Goal: Obtain resource: Obtain resource

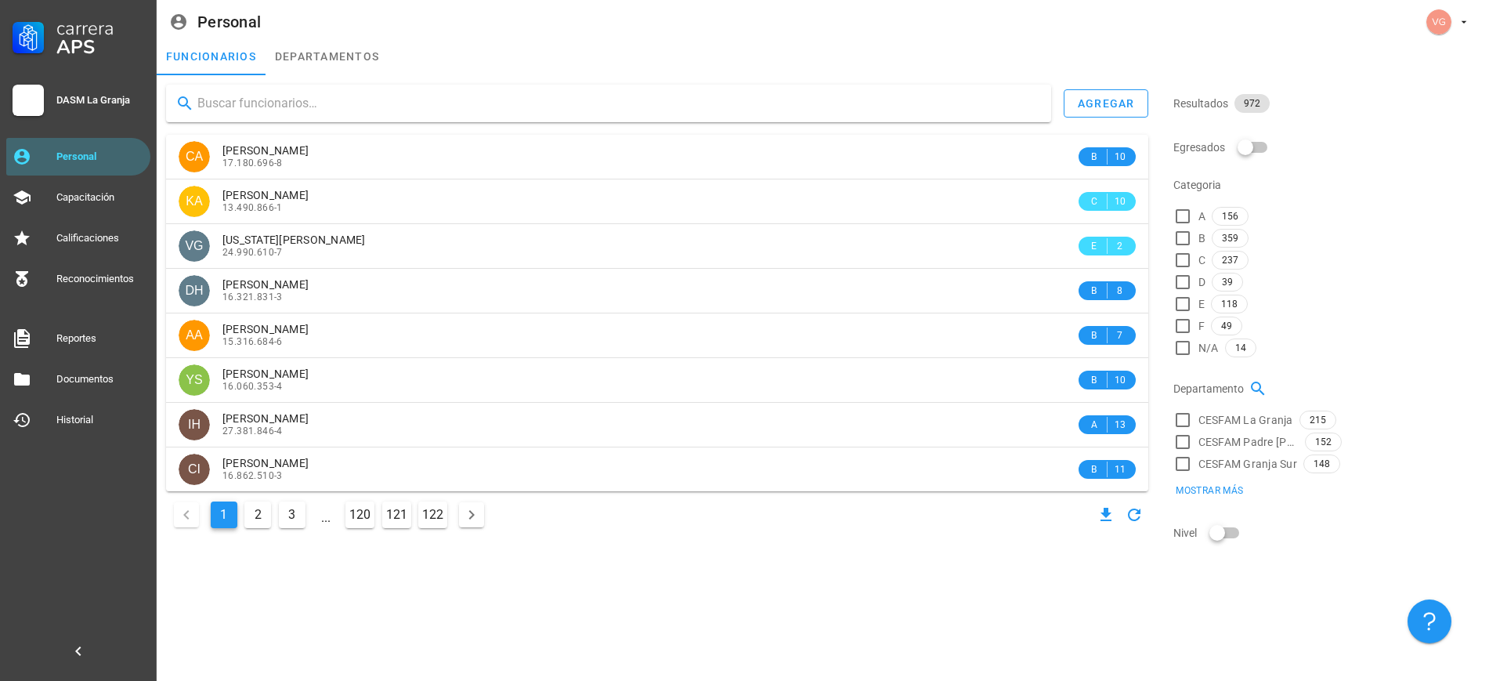
click at [486, 109] on input "text" at bounding box center [617, 103] width 841 height 25
click at [334, 109] on input "text" at bounding box center [617, 103] width 841 height 25
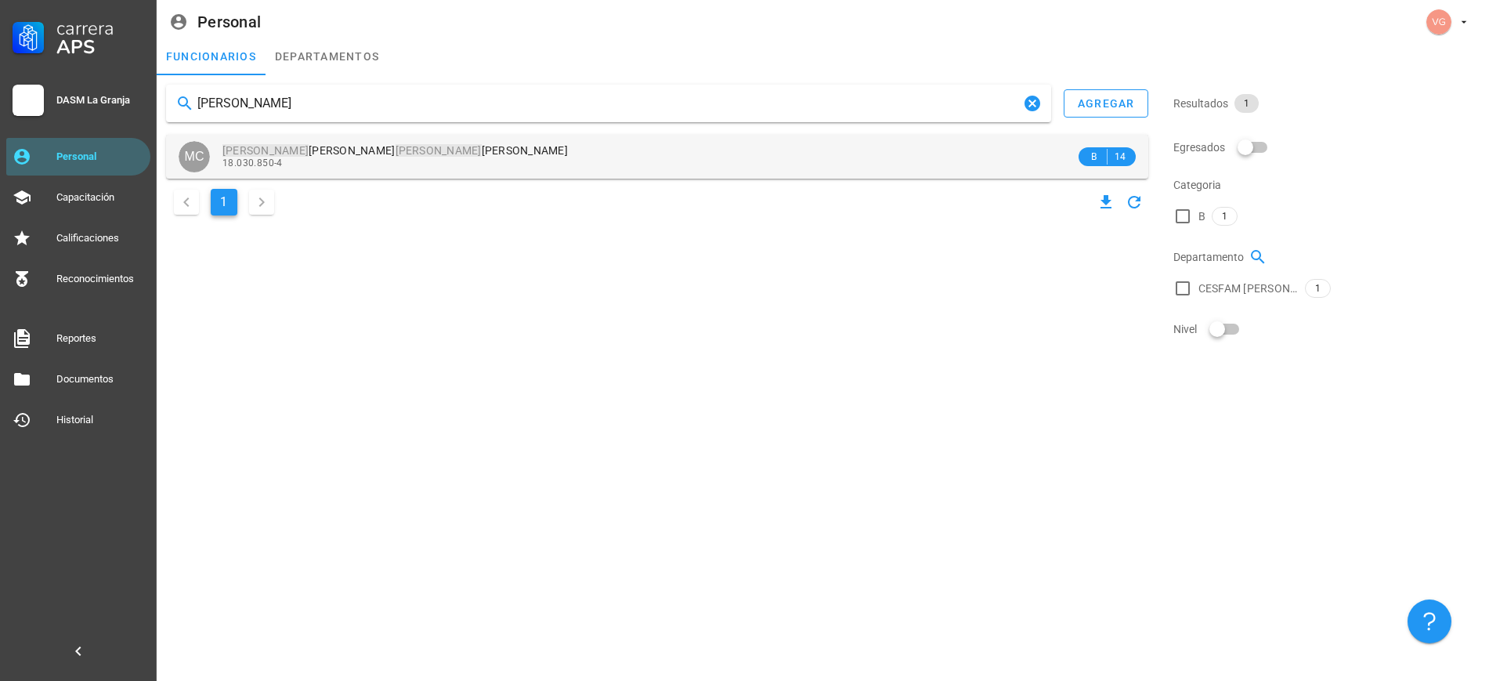
type input "[PERSON_NAME]"
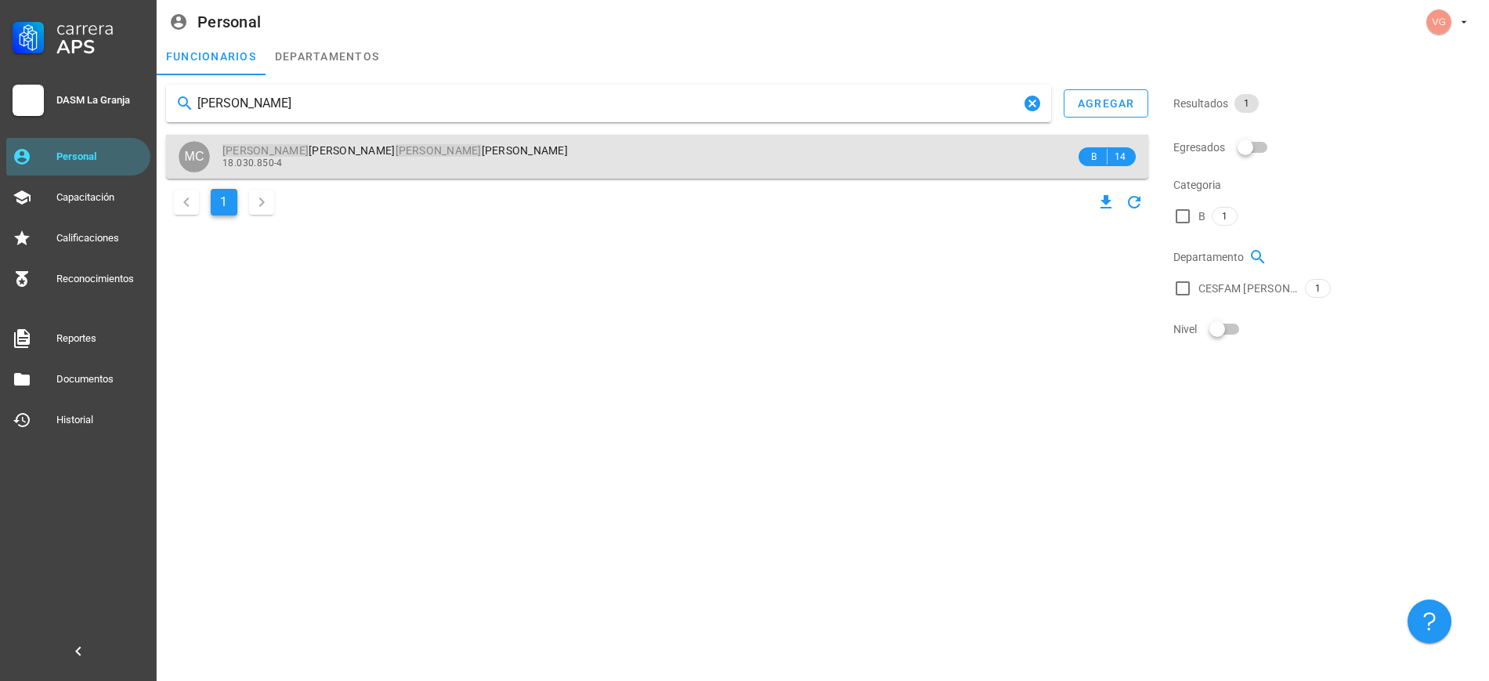
click at [421, 161] on div "18.030.850-4" at bounding box center [648, 162] width 853 height 11
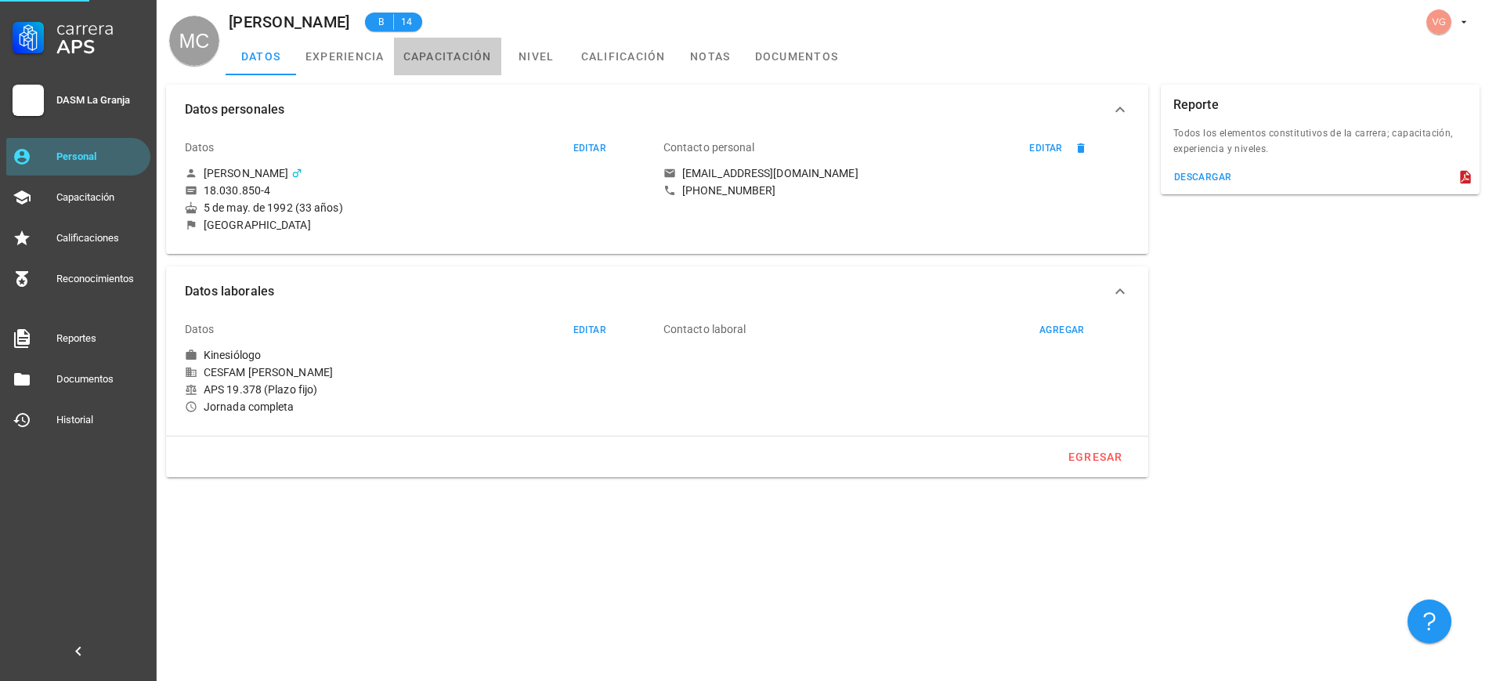
click at [455, 56] on link "capacitación" at bounding box center [447, 57] width 107 height 38
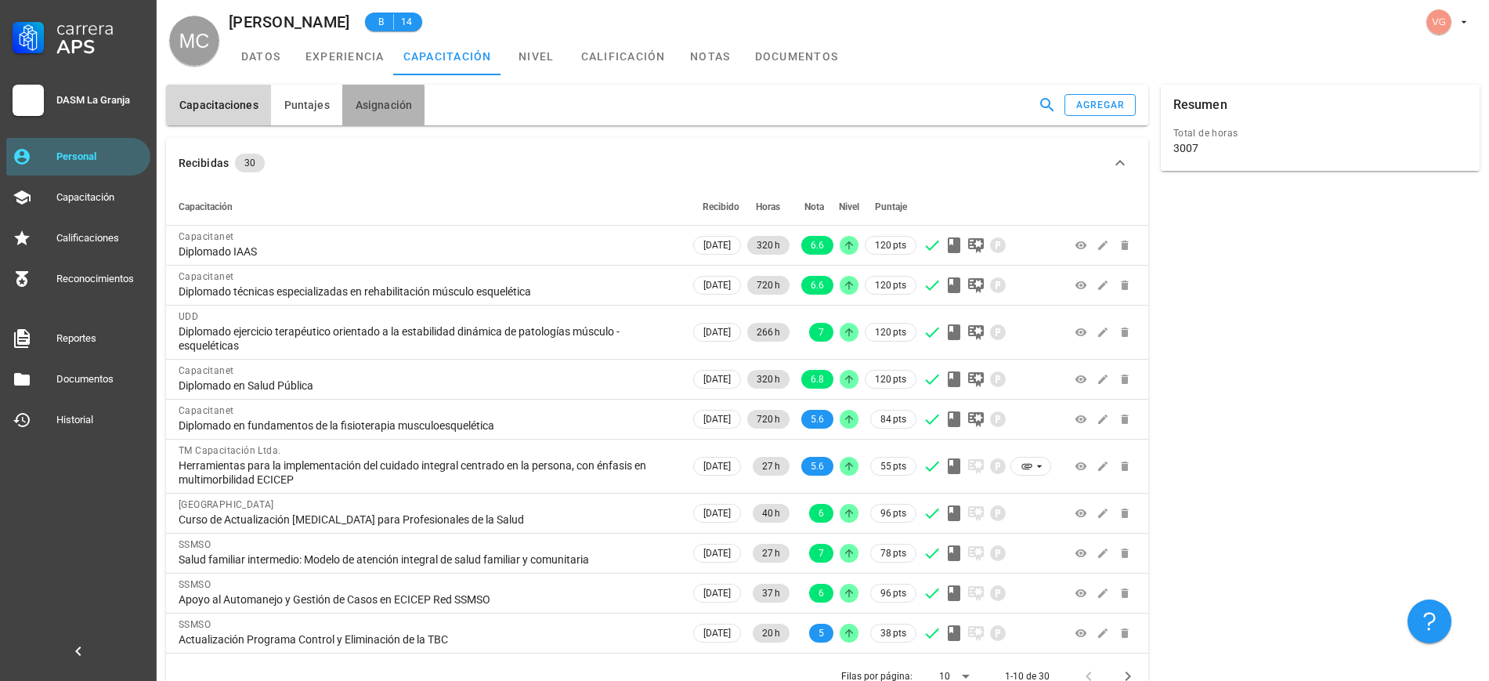
click at [344, 109] on button "Asignación" at bounding box center [383, 105] width 82 height 41
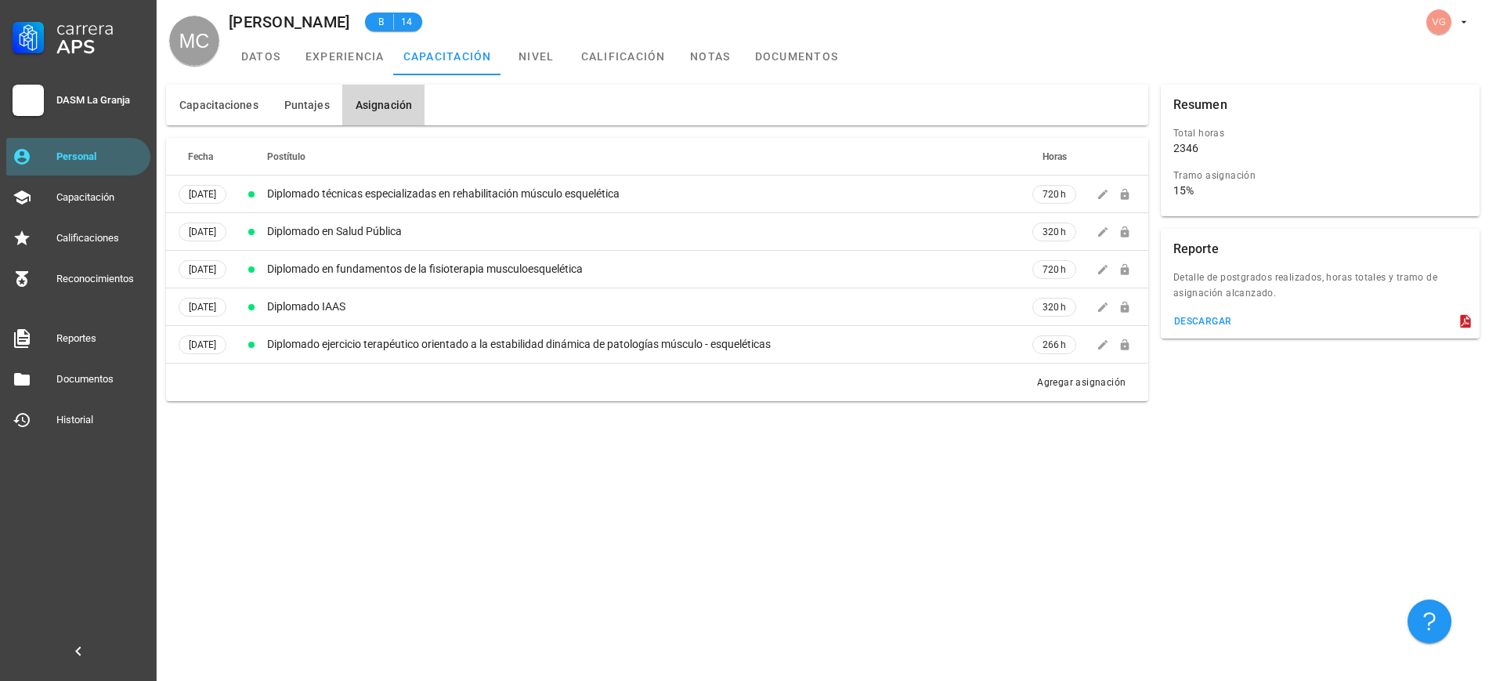
click at [927, 595] on div "Capacitaciones [GEOGRAPHIC_DATA] Asignación Recibidas 30 Capacitación Recibido …" at bounding box center [823, 377] width 1332 height 605
click at [1194, 310] on button "descargar" at bounding box center [1202, 321] width 71 height 22
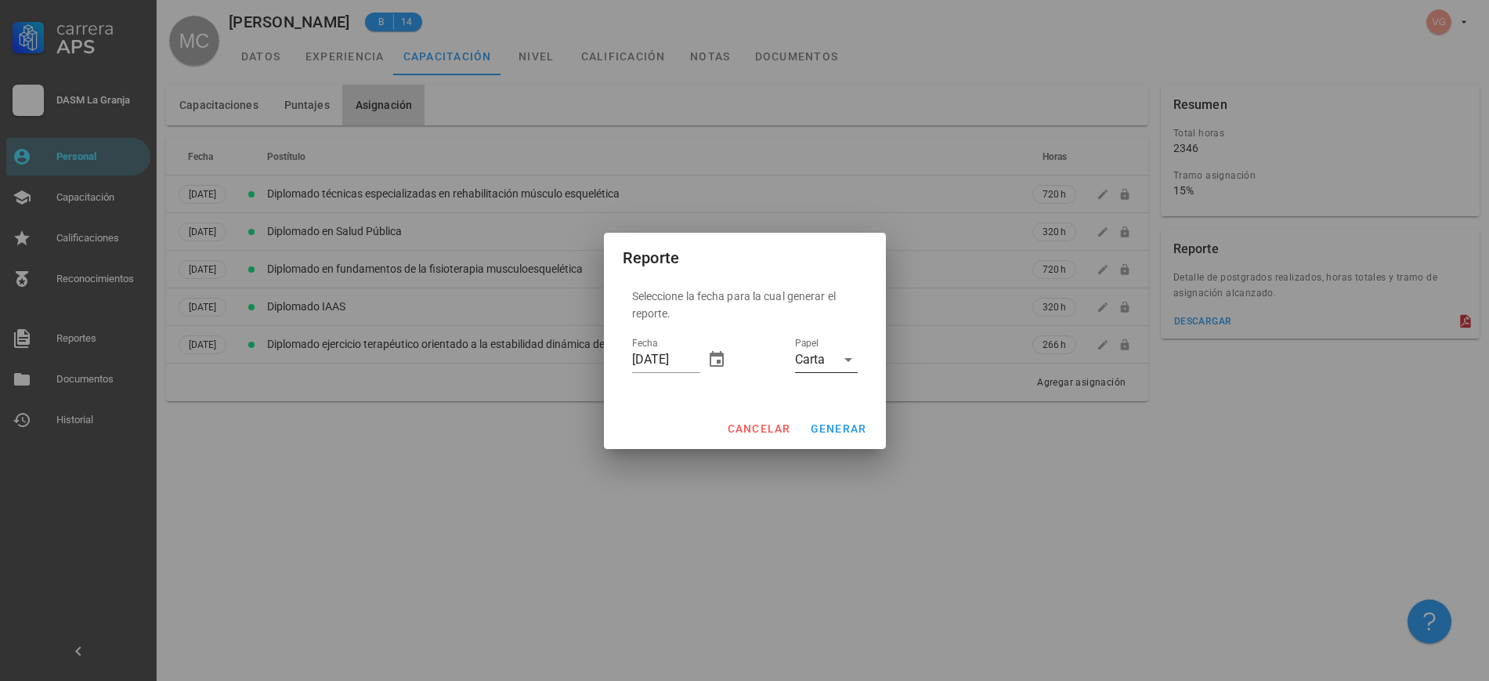
click at [814, 364] on div "Carta" at bounding box center [810, 359] width 30 height 14
click at [827, 405] on div "Oficio" at bounding box center [827, 409] width 38 height 15
click at [827, 422] on span "generar" at bounding box center [838, 428] width 57 height 13
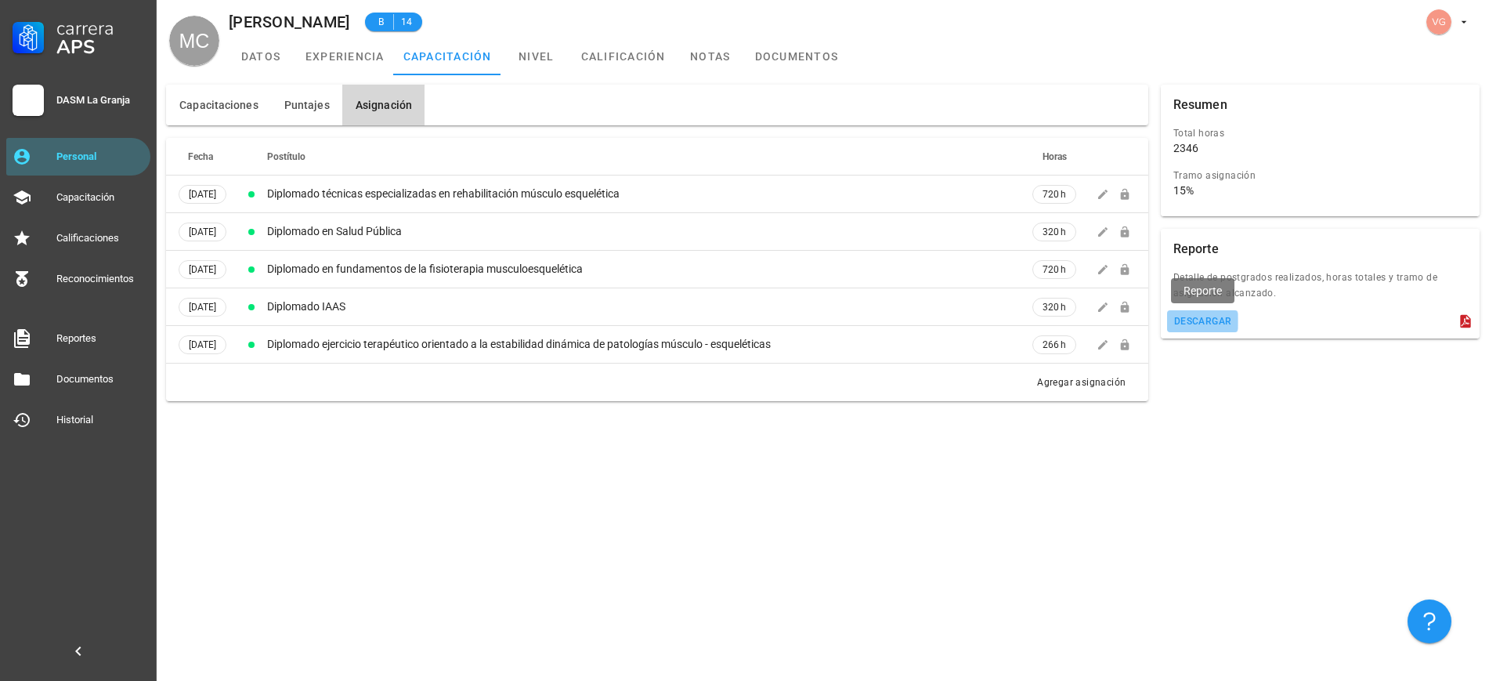
click at [1207, 322] on div "descargar" at bounding box center [1202, 321] width 59 height 11
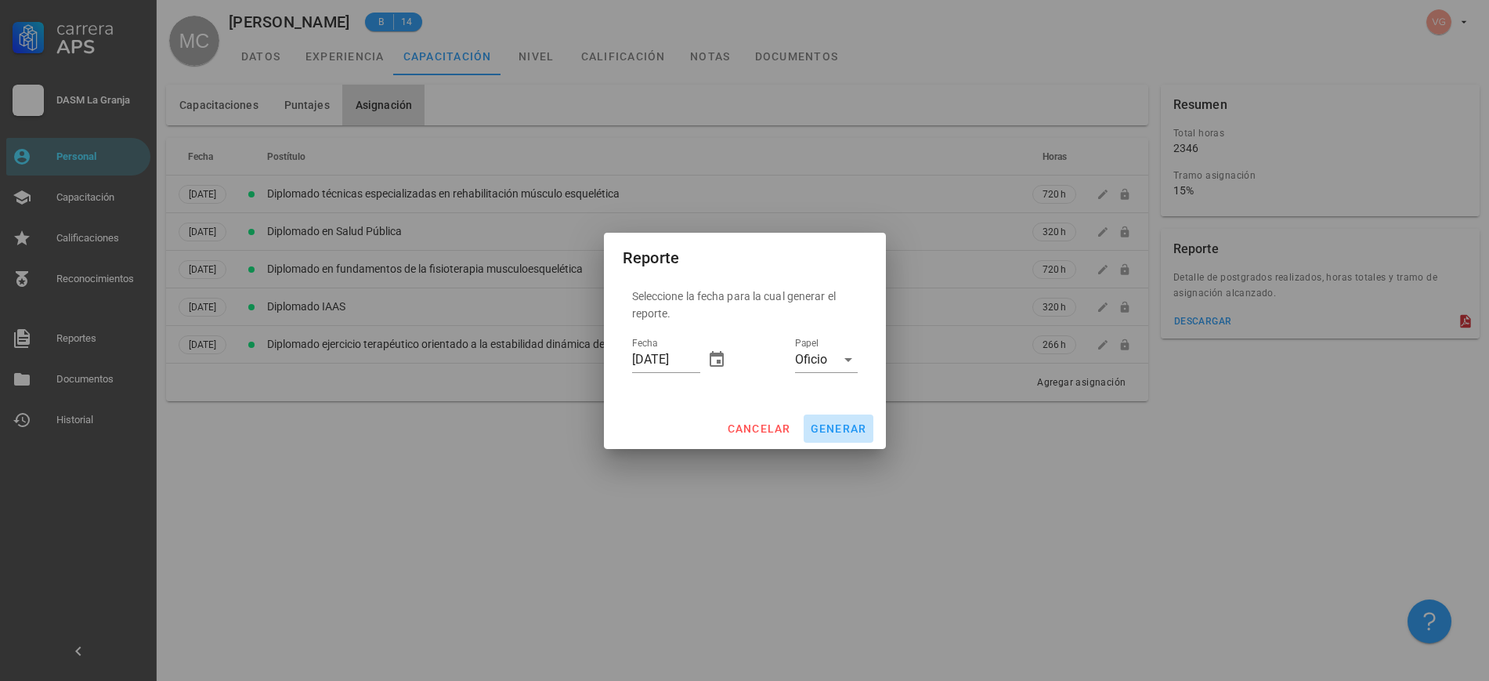
click at [848, 427] on span "generar" at bounding box center [838, 428] width 57 height 13
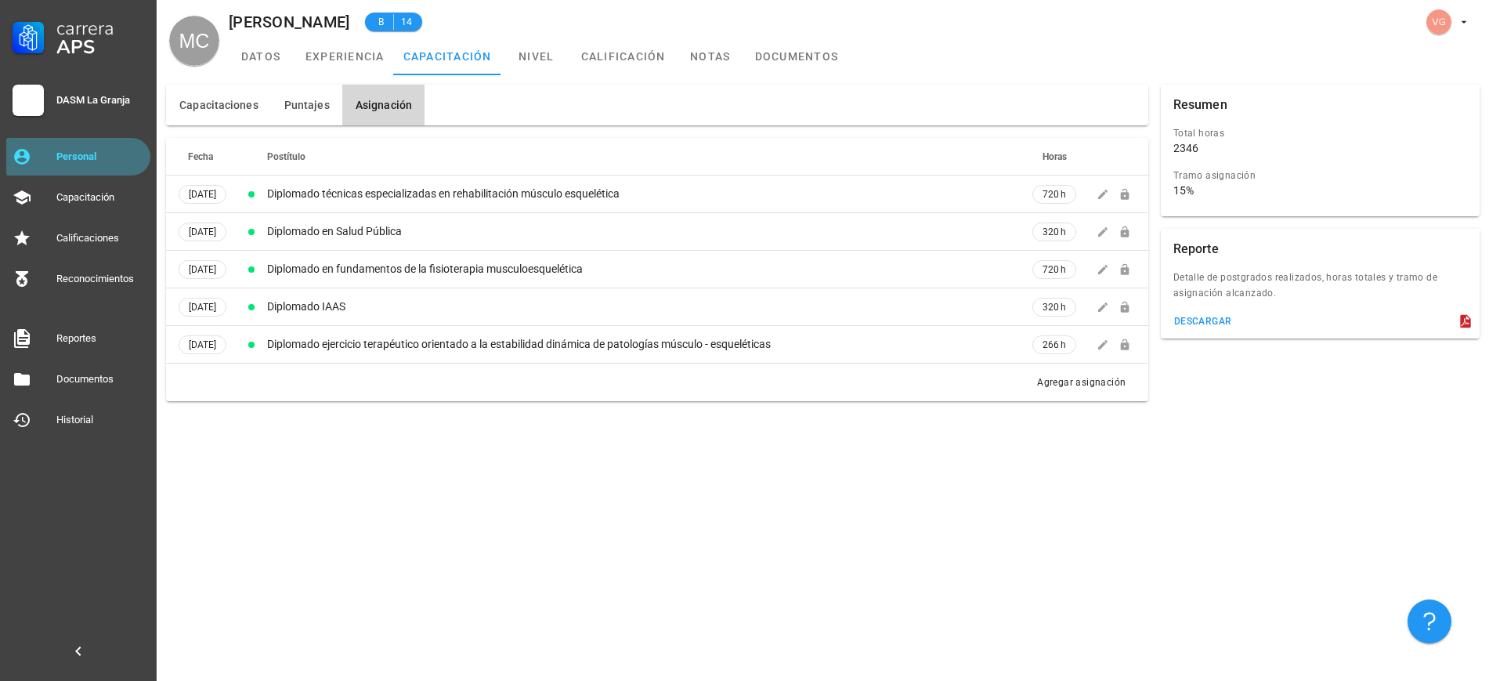
click at [128, 147] on div "Personal" at bounding box center [100, 156] width 88 height 25
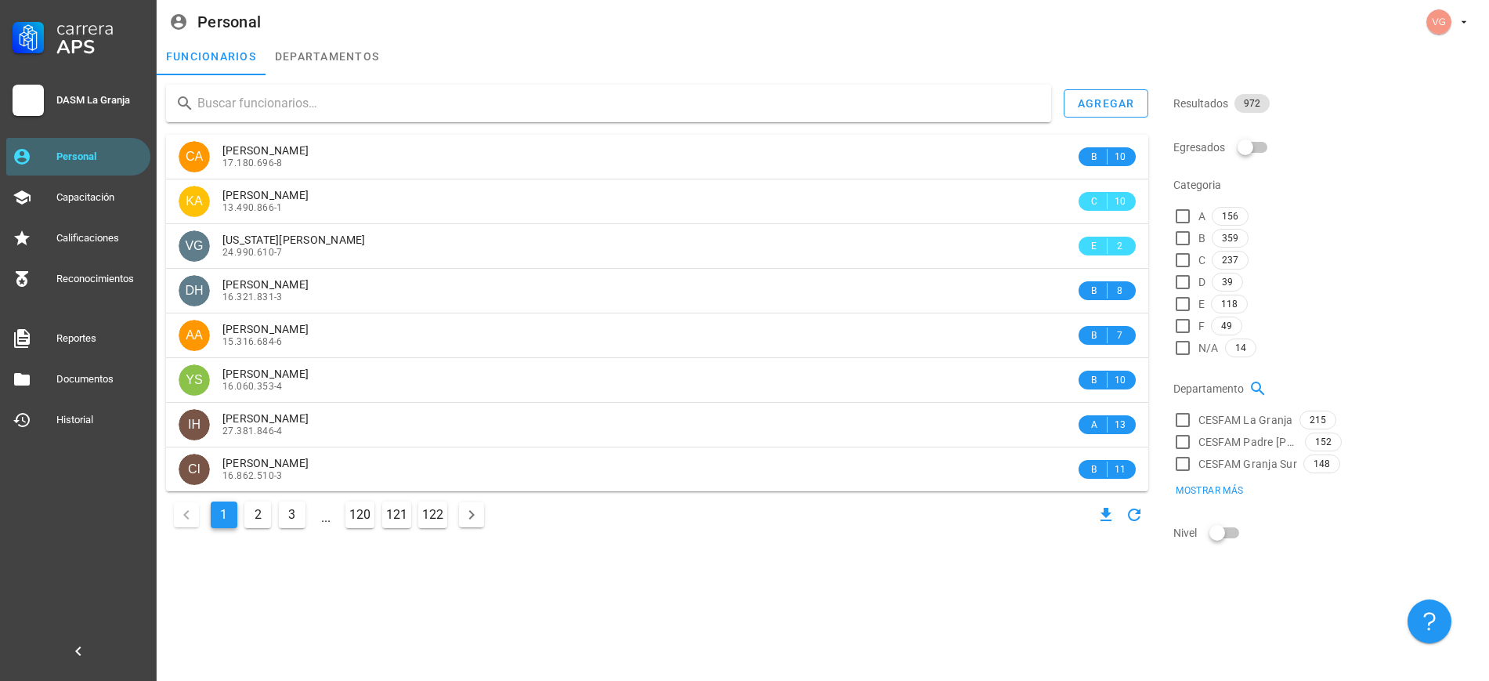
click at [1404, 166] on div "Categoria" at bounding box center [1326, 185] width 306 height 38
